Goal: Find specific page/section: Find specific page/section

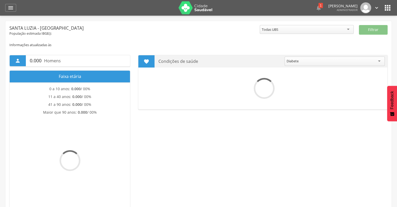
click at [386, 7] on icon "" at bounding box center [387, 8] width 8 height 8
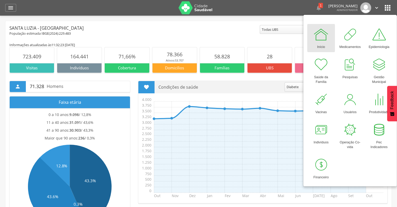
click at [11, 12] on div " Dashboard Supervisão Produtividade Mapa da cidade Mapa de cobertura Ranking A…" at bounding box center [198, 8] width 386 height 16
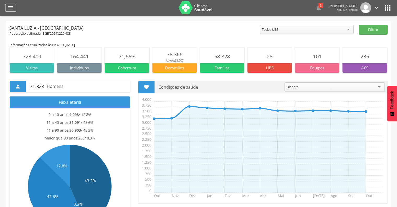
click at [11, 9] on icon "" at bounding box center [11, 8] width 6 height 6
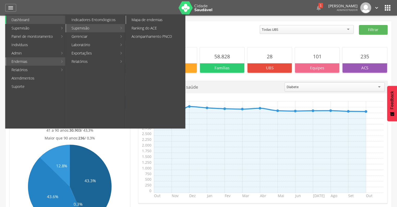
click at [152, 22] on link "Mapa de endemias" at bounding box center [155, 20] width 59 height 8
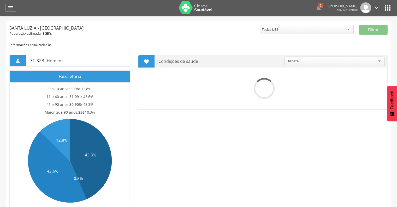
click at [384, 9] on icon "" at bounding box center [387, 8] width 8 height 8
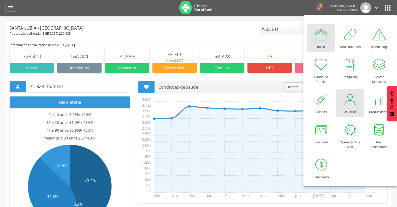
click at [346, 99] on div at bounding box center [350, 100] width 16 height 16
